Goal: Task Accomplishment & Management: Manage account settings

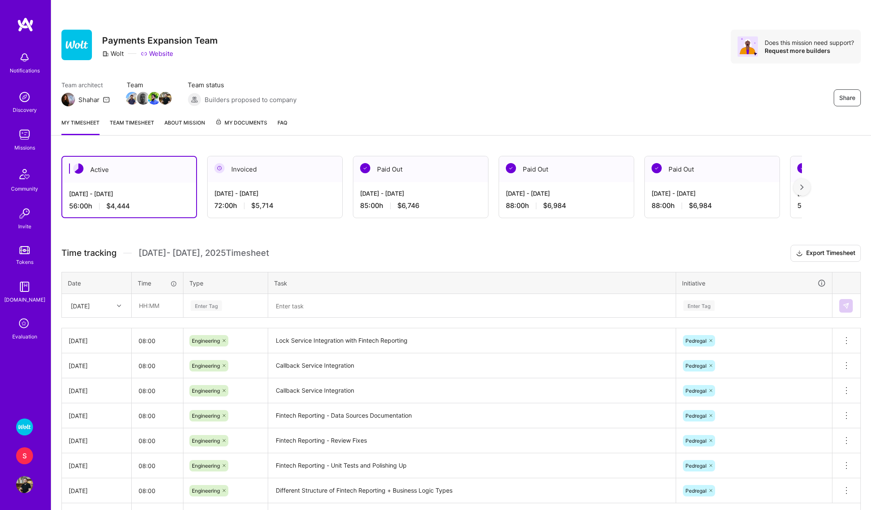
click at [34, 331] on link "Evaluation" at bounding box center [24, 328] width 53 height 25
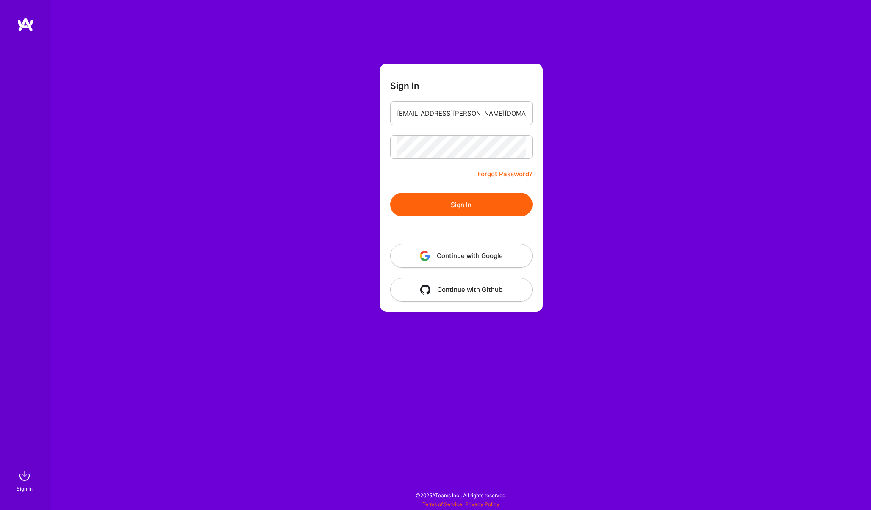
click at [422, 203] on button "Sign In" at bounding box center [461, 205] width 142 height 24
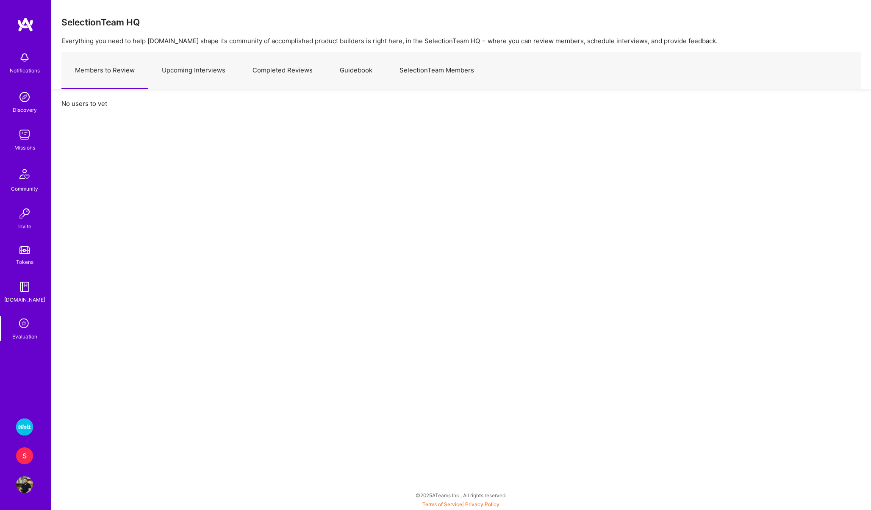
click at [28, 341] on div "Notifications Discovery Missions Community Invite Tokens [DOMAIN_NAME] Evaluati…" at bounding box center [25, 212] width 51 height 390
click at [23, 319] on icon at bounding box center [25, 324] width 16 height 16
click at [196, 68] on link "Upcoming Interviews" at bounding box center [193, 70] width 91 height 37
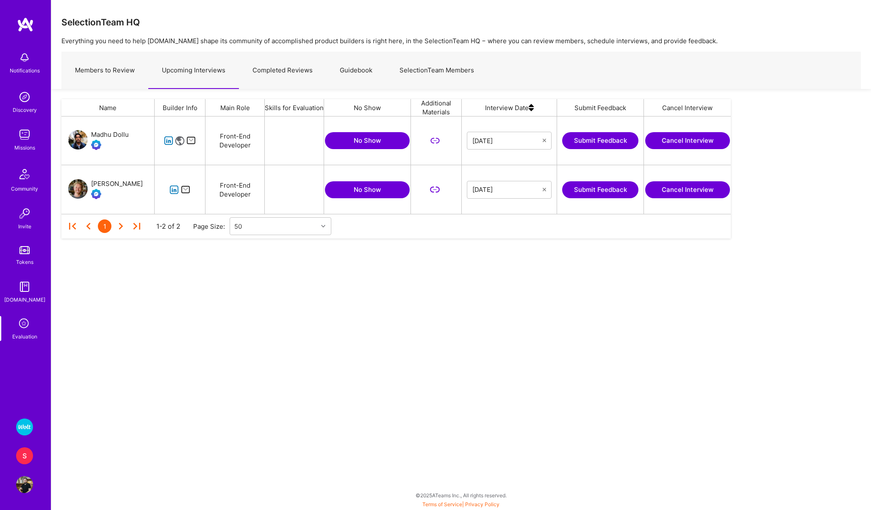
scroll to position [97, 669]
click at [683, 188] on button "Cancel Interview" at bounding box center [687, 189] width 85 height 17
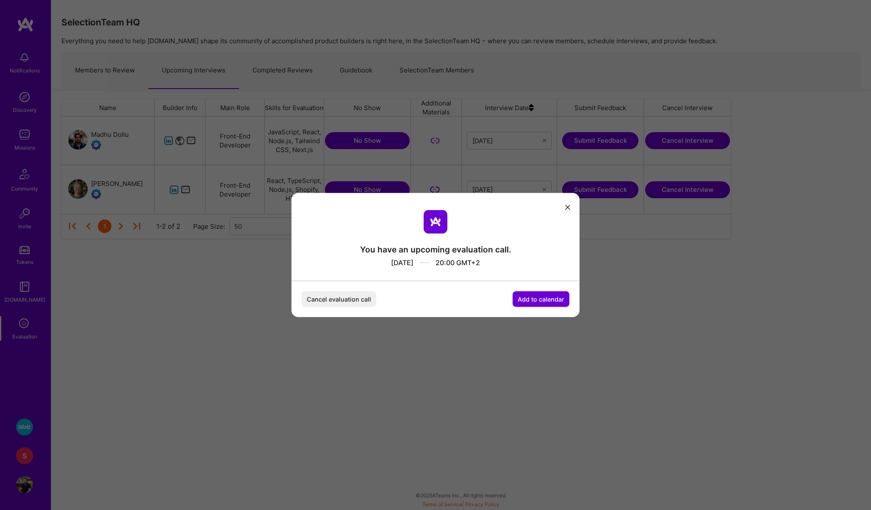
click at [316, 296] on button "Cancel evaluation call" at bounding box center [338, 299] width 75 height 16
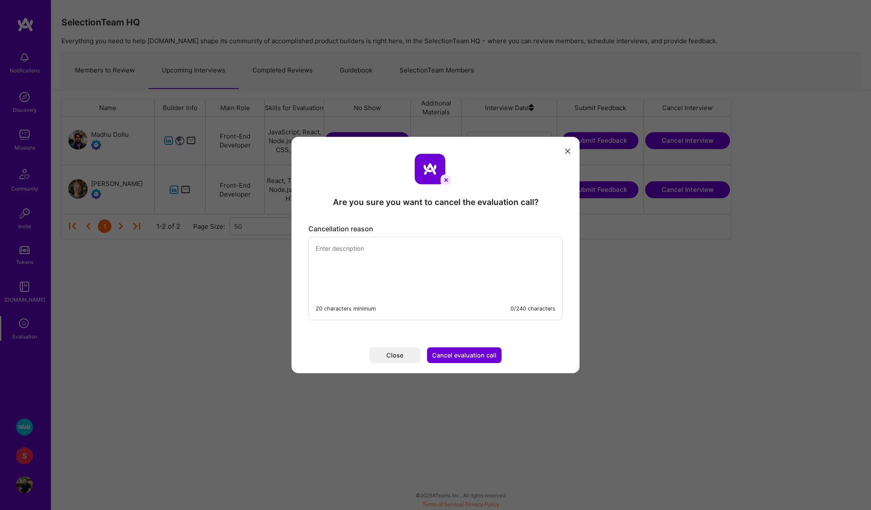
click at [353, 263] on textarea "modal" at bounding box center [435, 266] width 253 height 58
type textarea "Unfortunately, due to an emergency i have to cancel our evaluation call today. …"
click at [454, 357] on button "Cancel evaluation call" at bounding box center [464, 355] width 75 height 16
